Goal: Transaction & Acquisition: Subscribe to service/newsletter

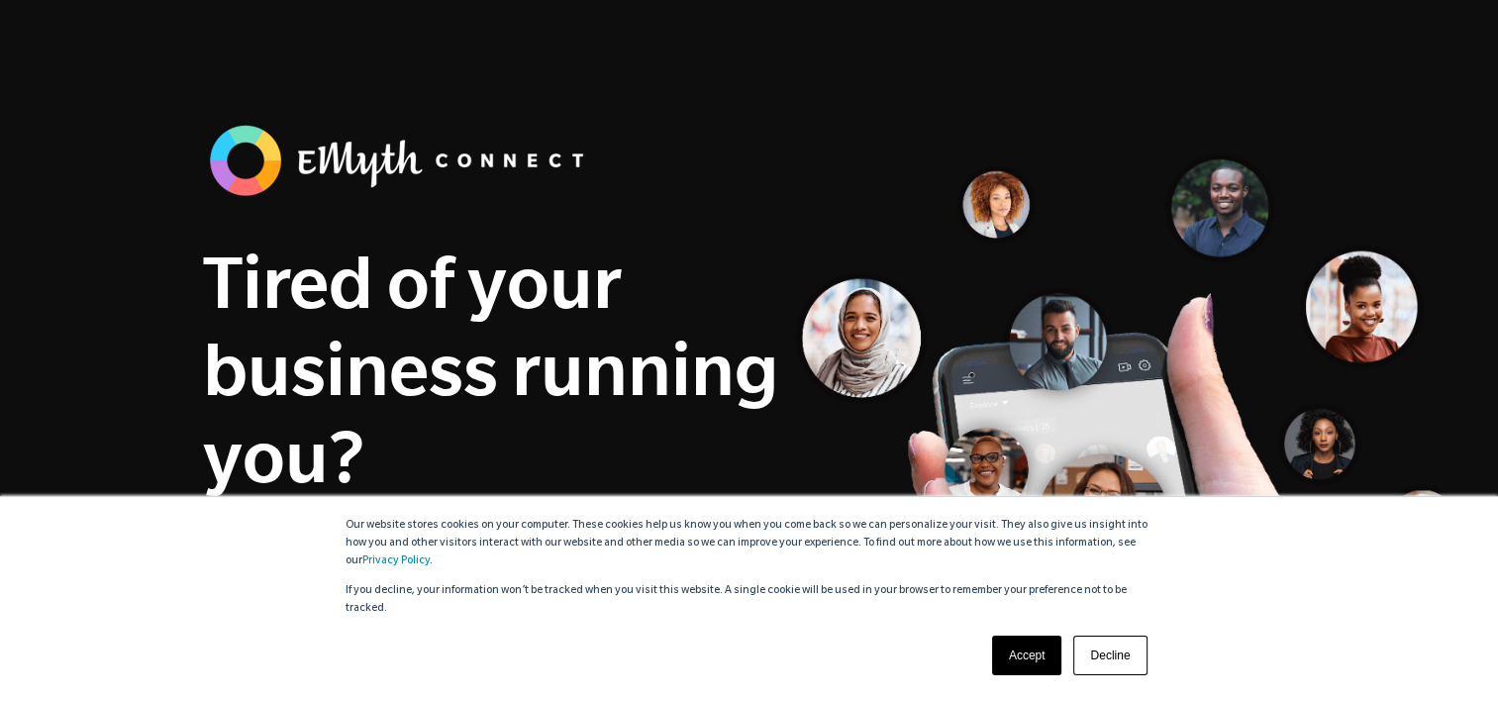
click at [1025, 649] on link "Accept" at bounding box center [1027, 655] width 70 height 40
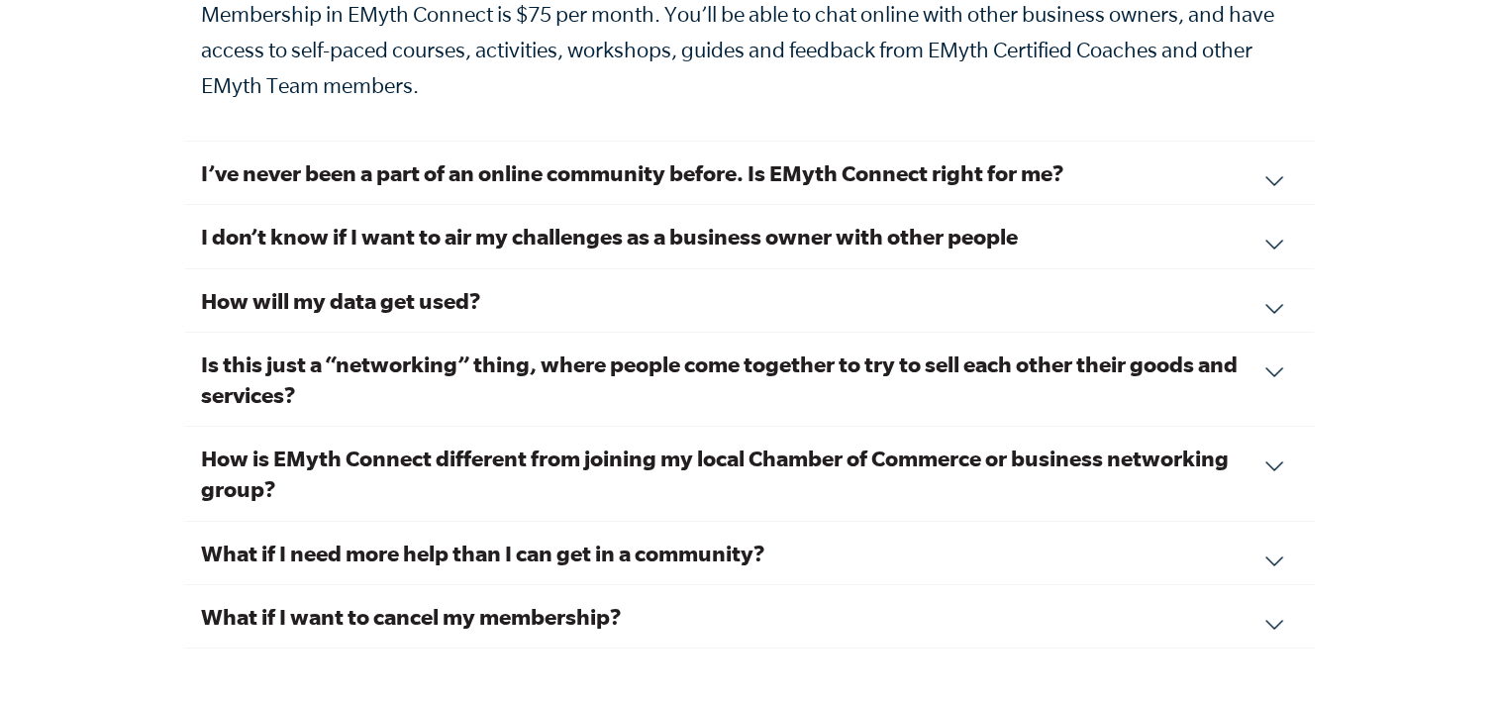
scroll to position [7219, 0]
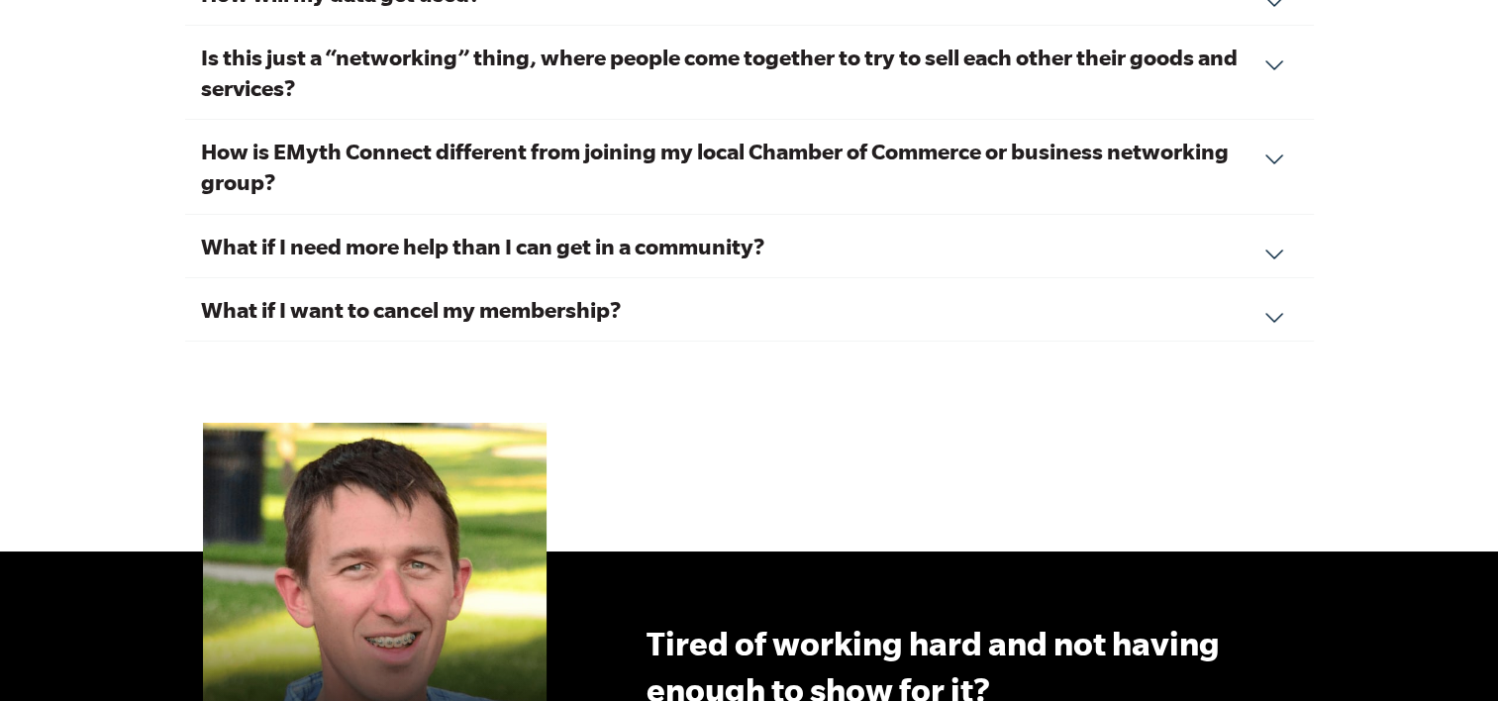
click at [1268, 289] on div "What if I want to cancel my membership? We hope you feel the value of your conn…" at bounding box center [749, 309] width 1128 height 63
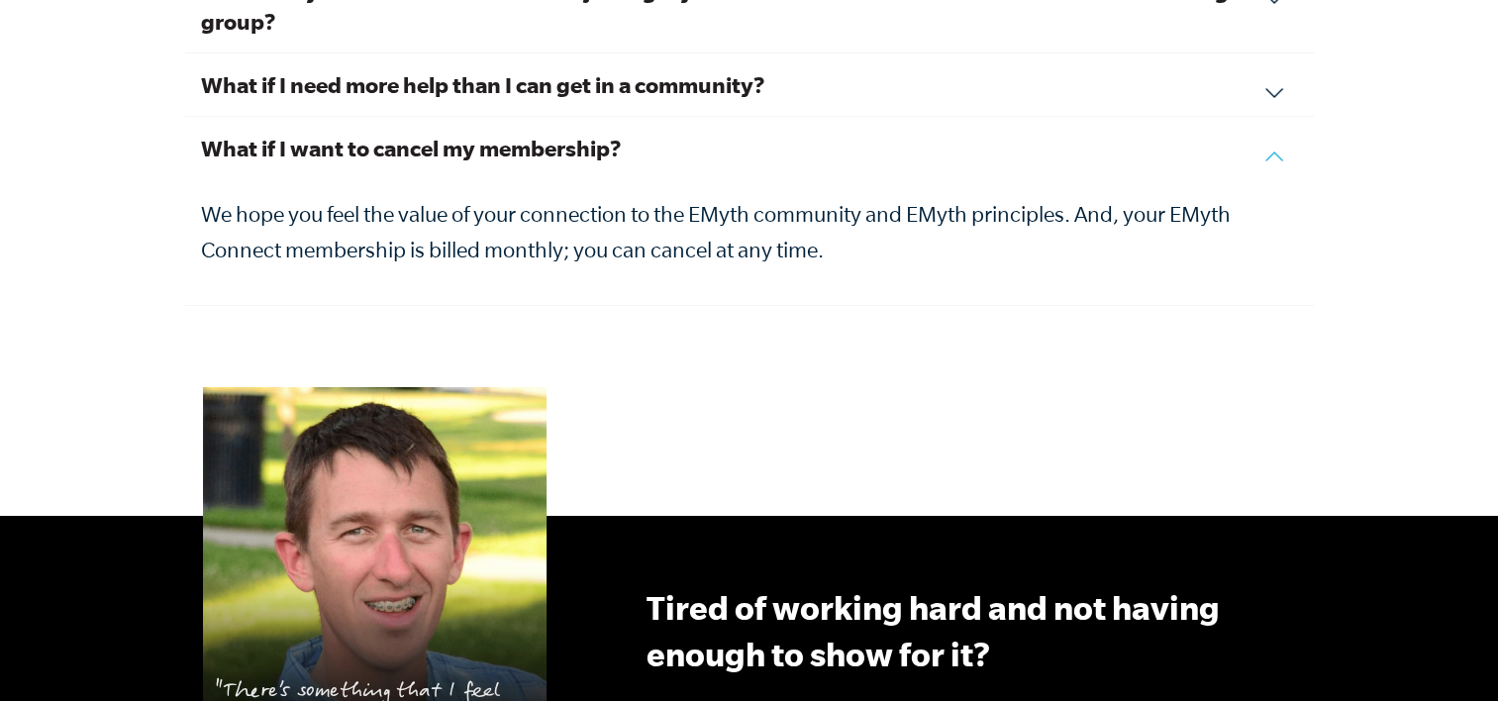
scroll to position [7059, 0]
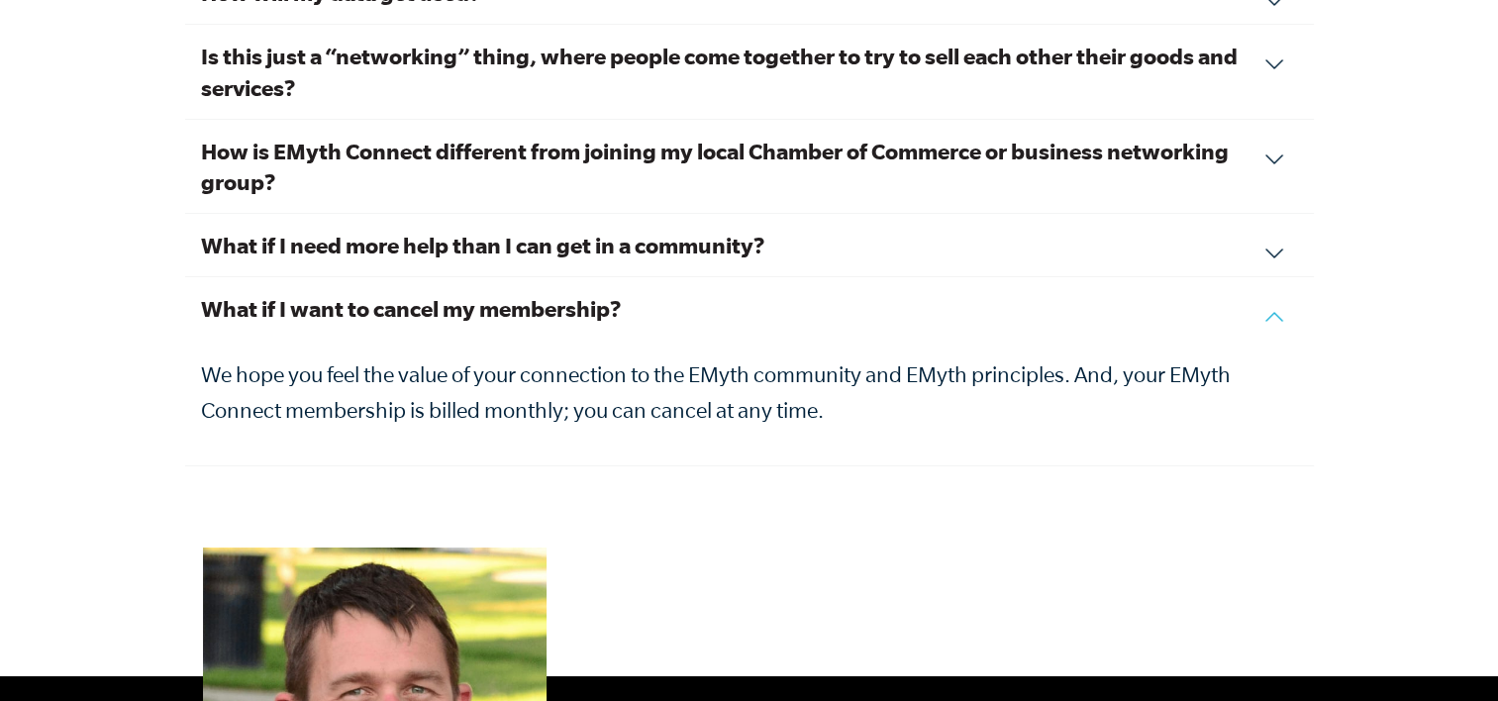
click at [1268, 289] on div "What if I want to cancel my membership? We hope you feel the value of your conn…" at bounding box center [749, 371] width 1128 height 189
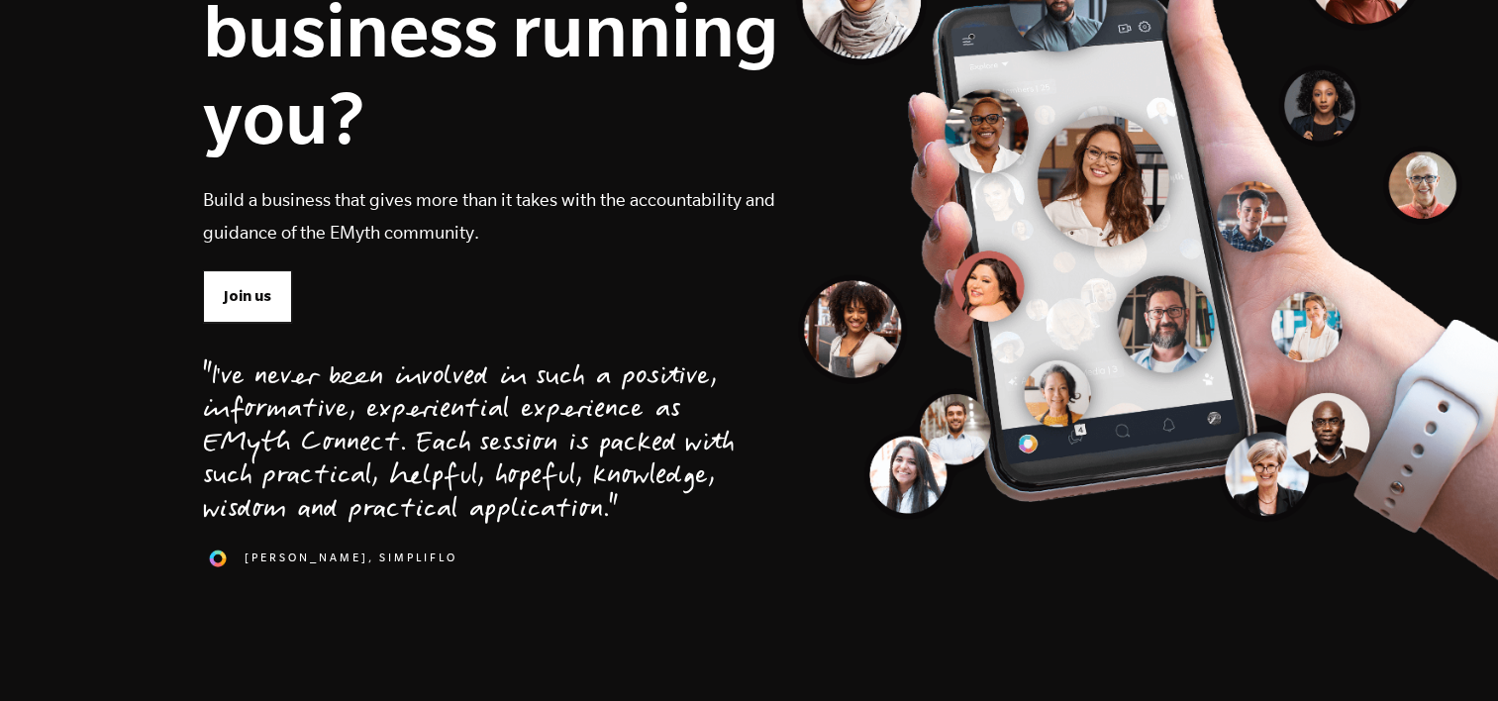
scroll to position [0, 0]
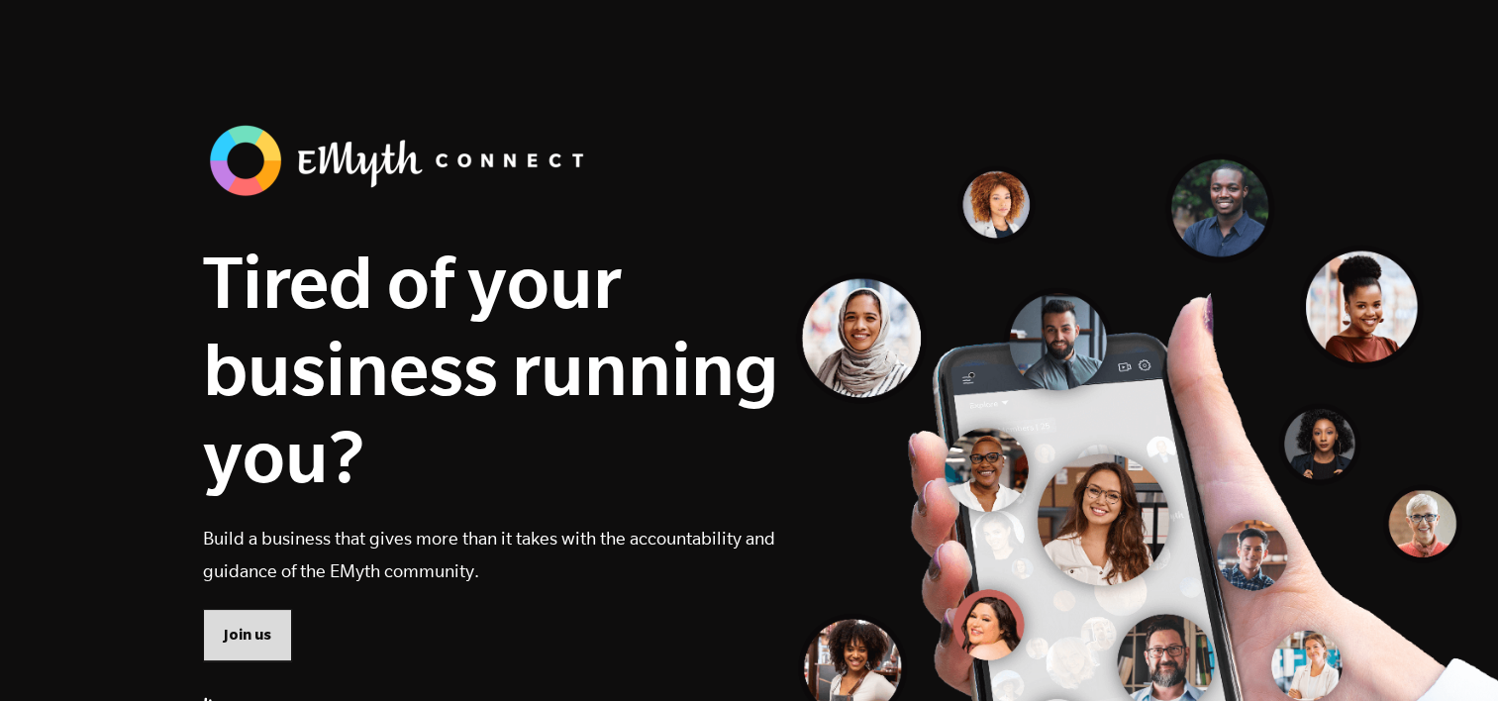
click at [253, 637] on span "Join us" at bounding box center [248, 635] width 48 height 22
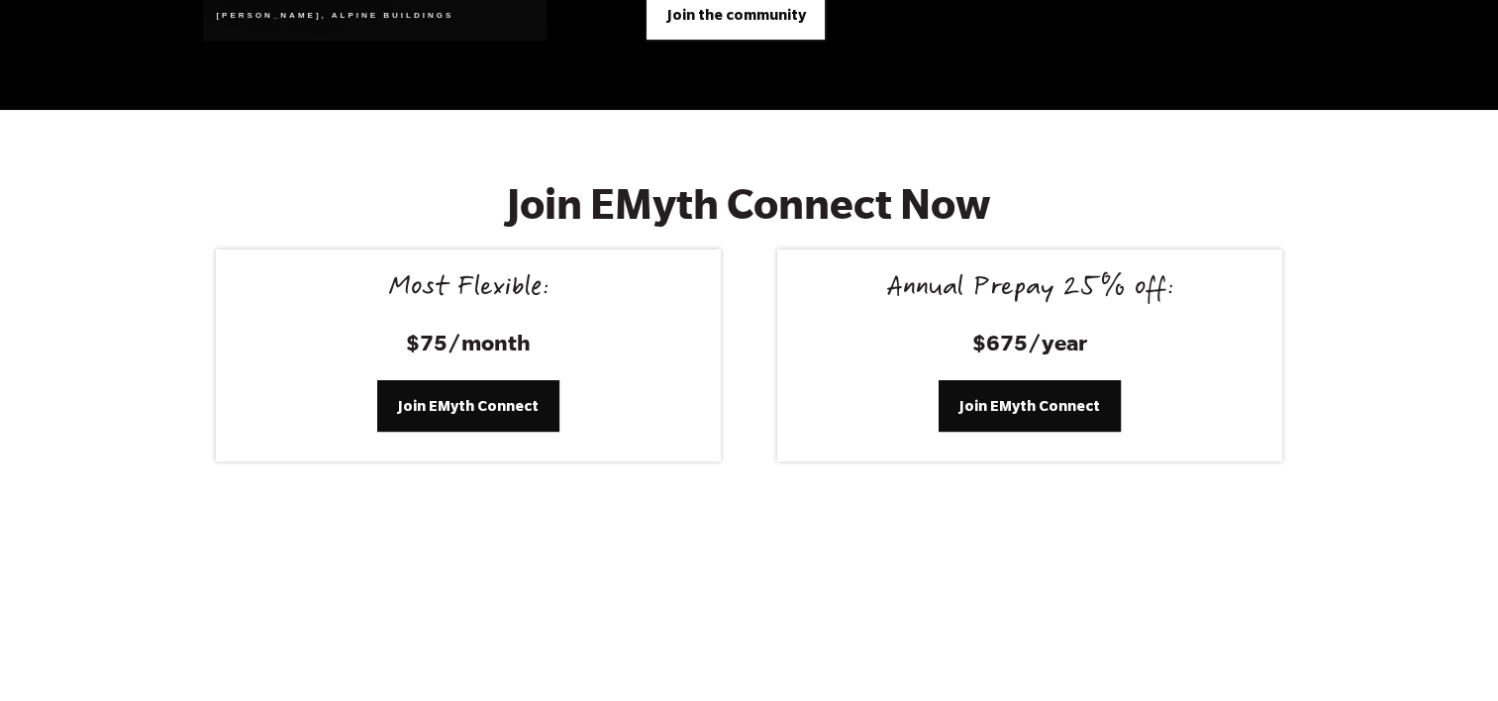
scroll to position [7994, 0]
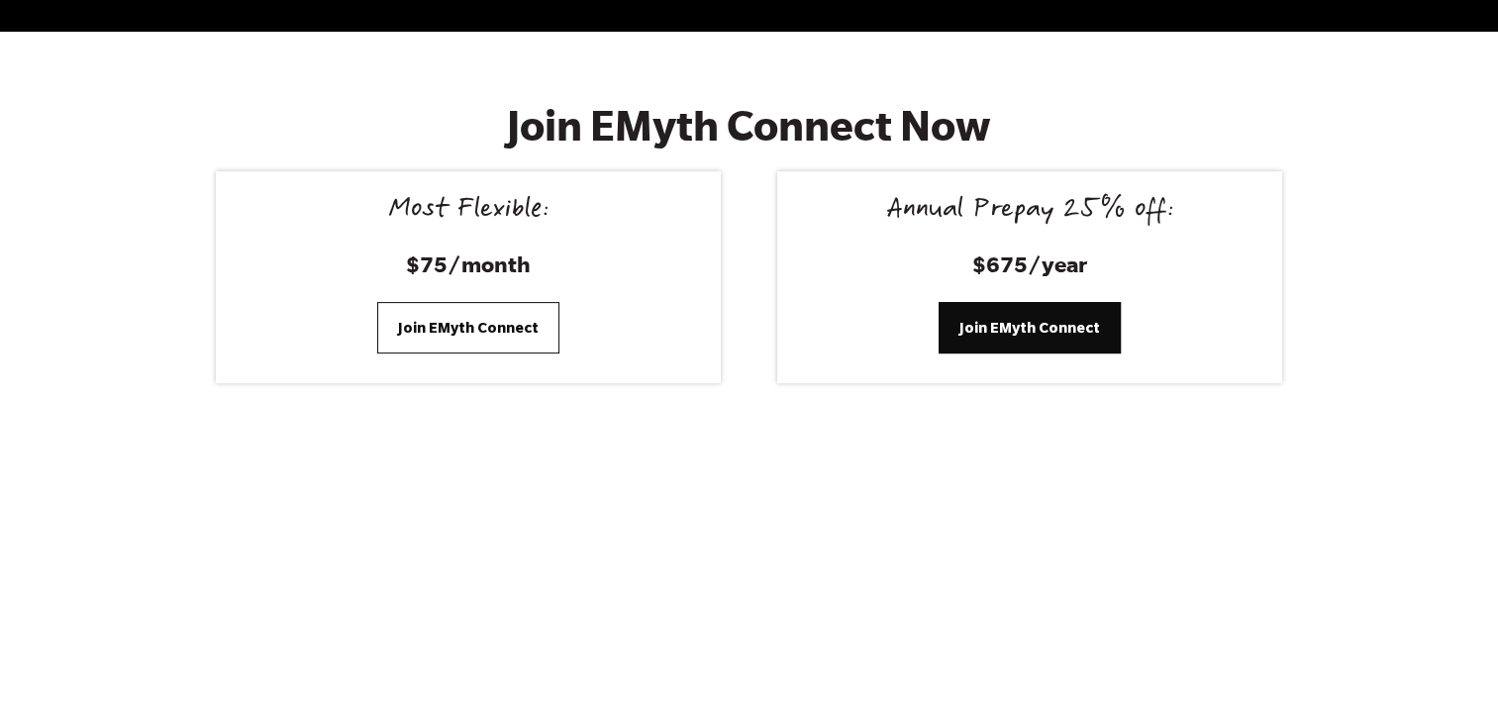
click at [477, 317] on span "Join EMyth Connect" at bounding box center [468, 328] width 141 height 22
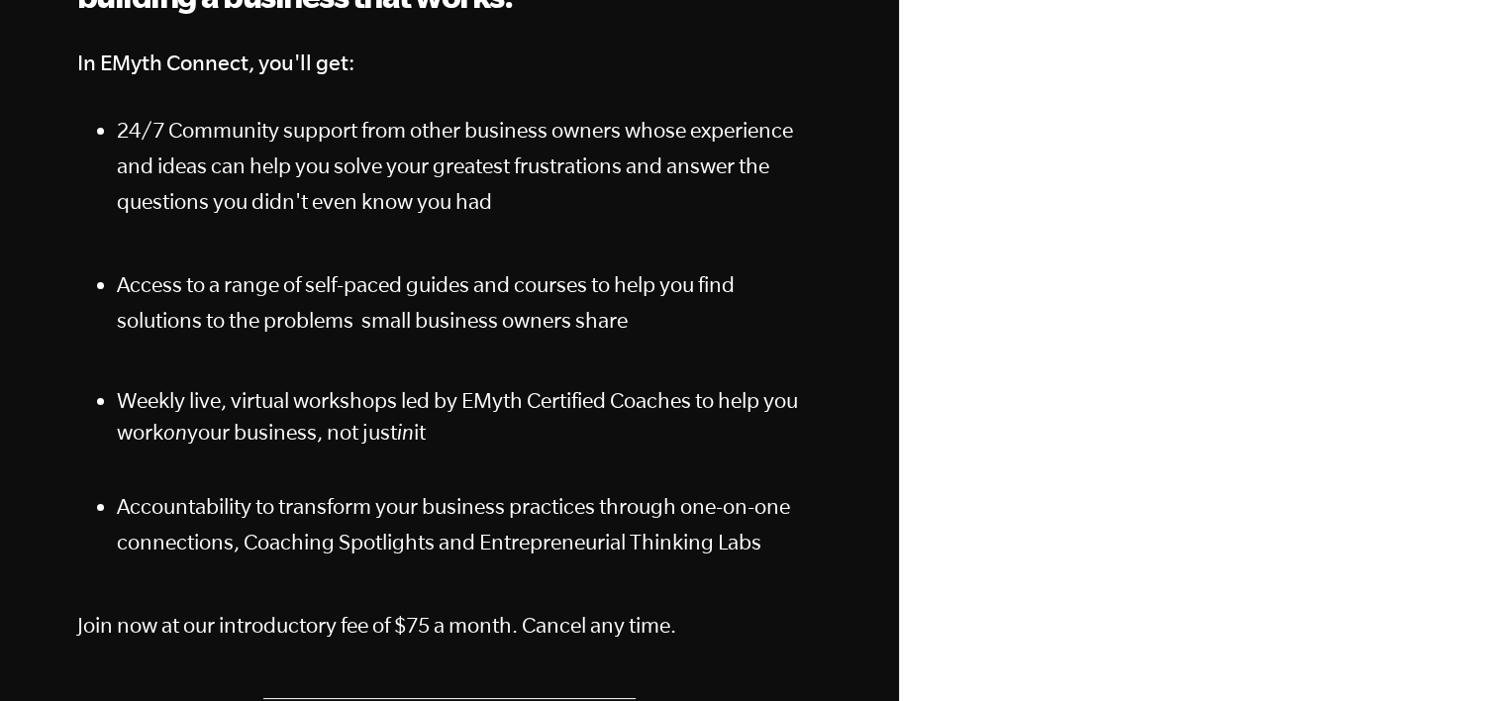
scroll to position [304, 0]
